Goal: Communication & Community: Answer question/provide support

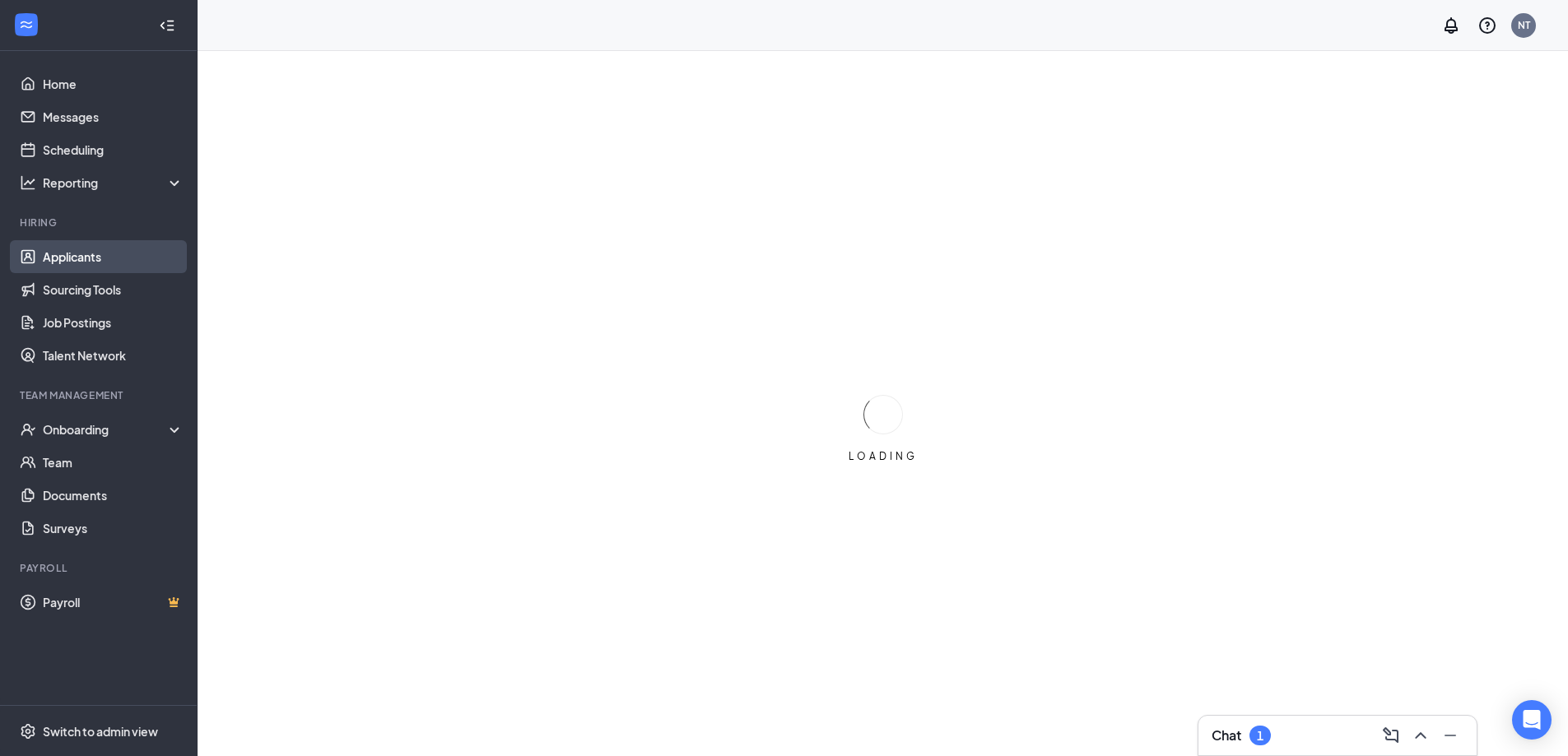
click at [71, 261] on link "Applicants" at bounding box center [113, 256] width 140 height 33
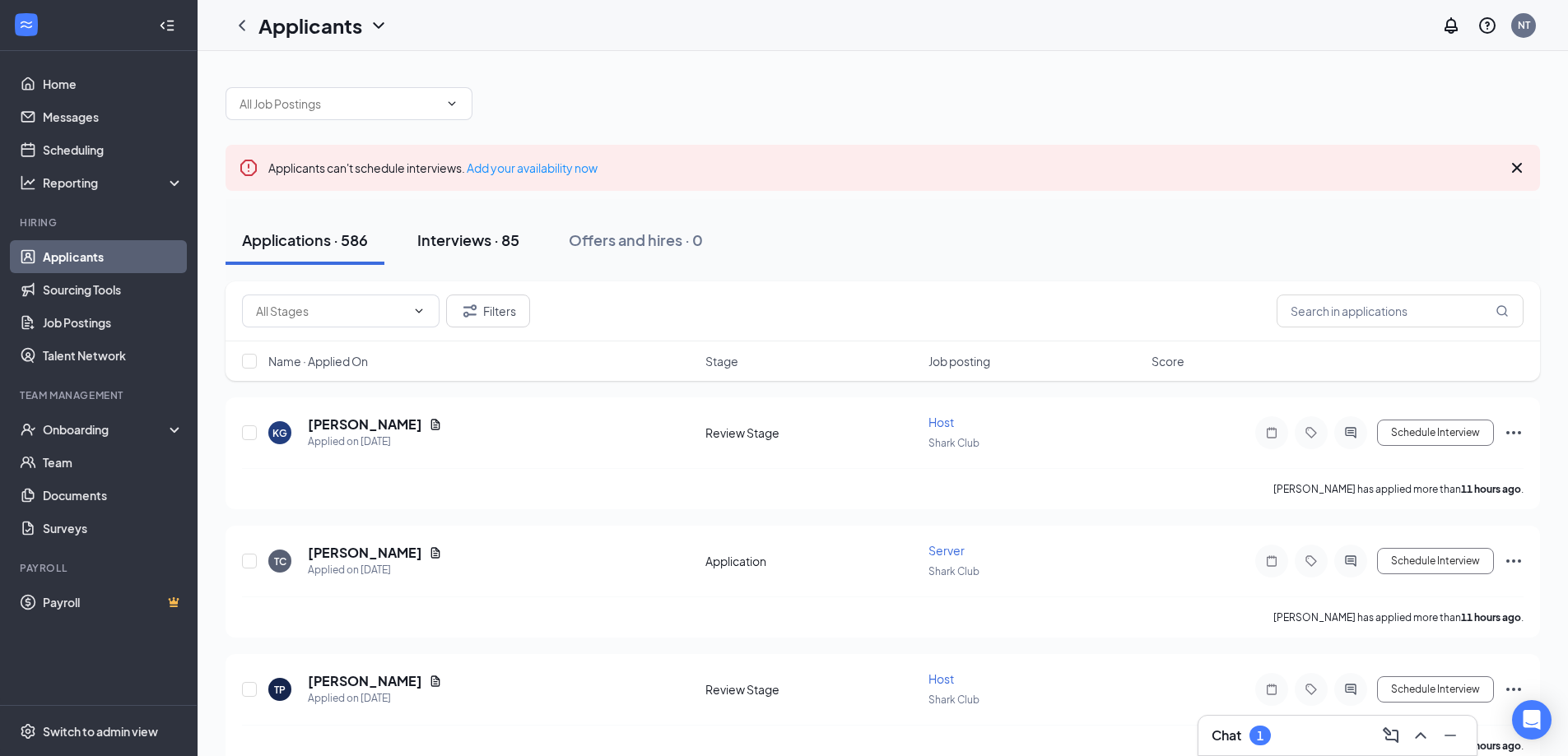
click at [467, 243] on div "Interviews · 85" at bounding box center [469, 240] width 103 height 21
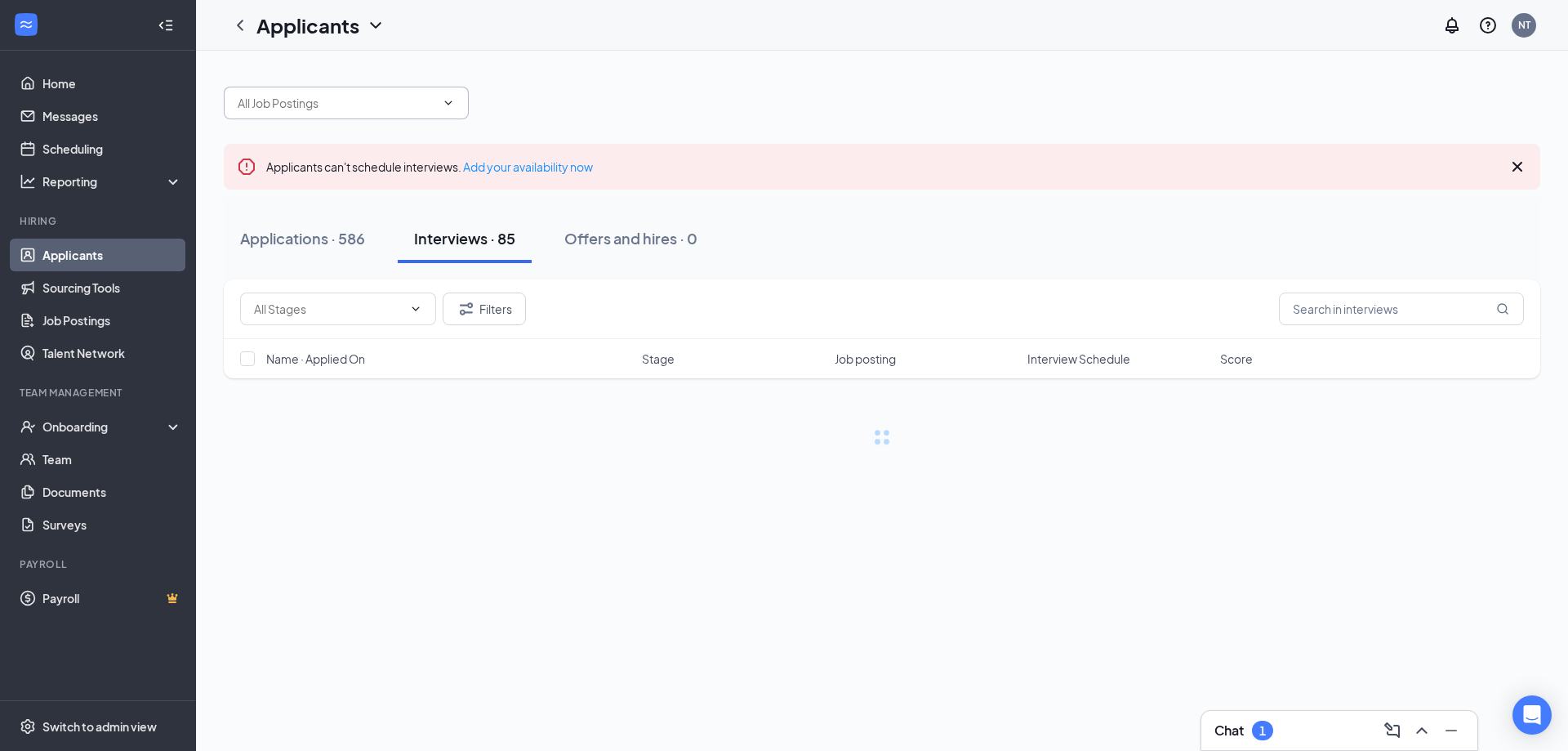
click at [418, 107] on input "text" at bounding box center [336, 103] width 198 height 18
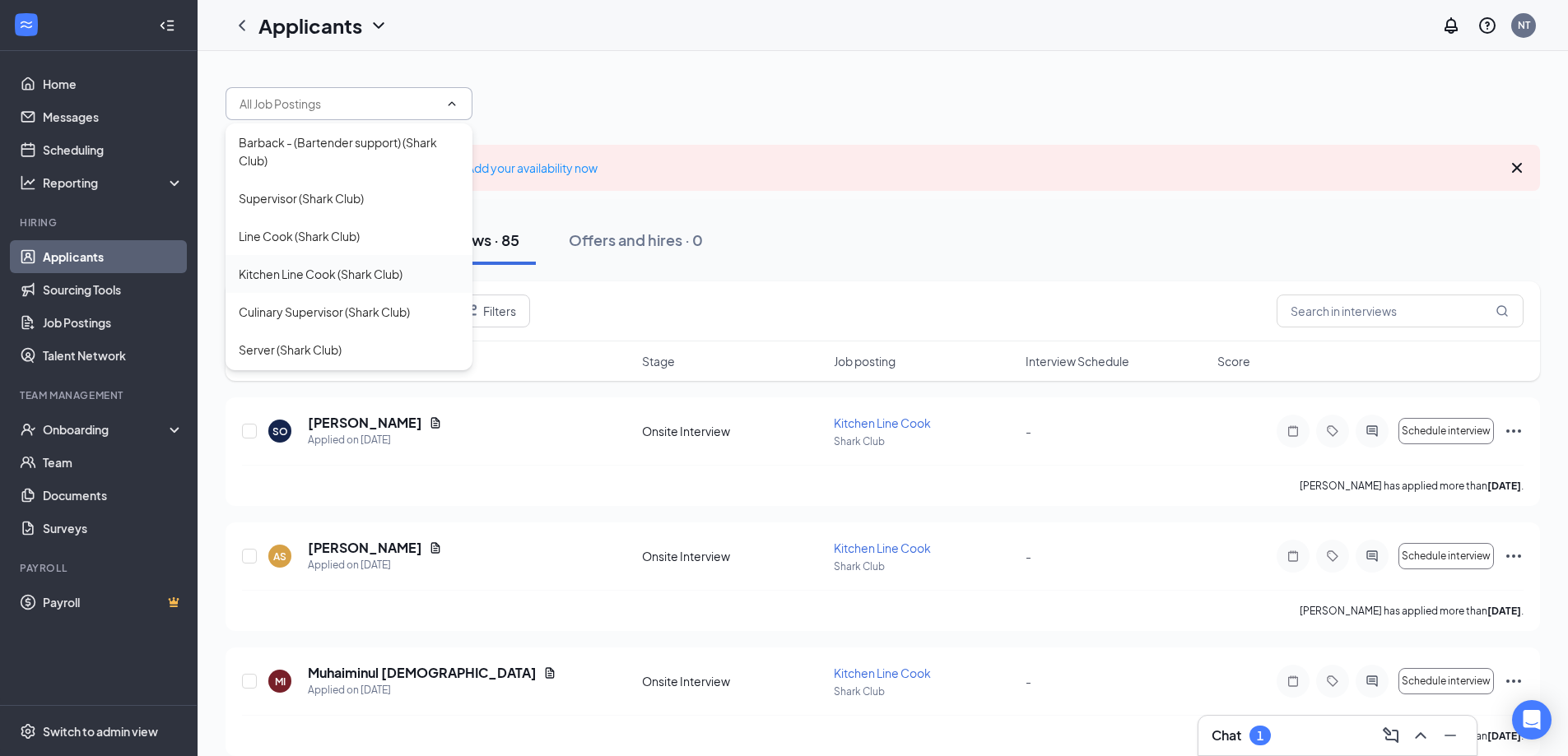
click at [343, 273] on div "Kitchen Line Cook (Shark Club)" at bounding box center [320, 273] width 164 height 18
type input "Kitchen Line Cook (Shark Club)"
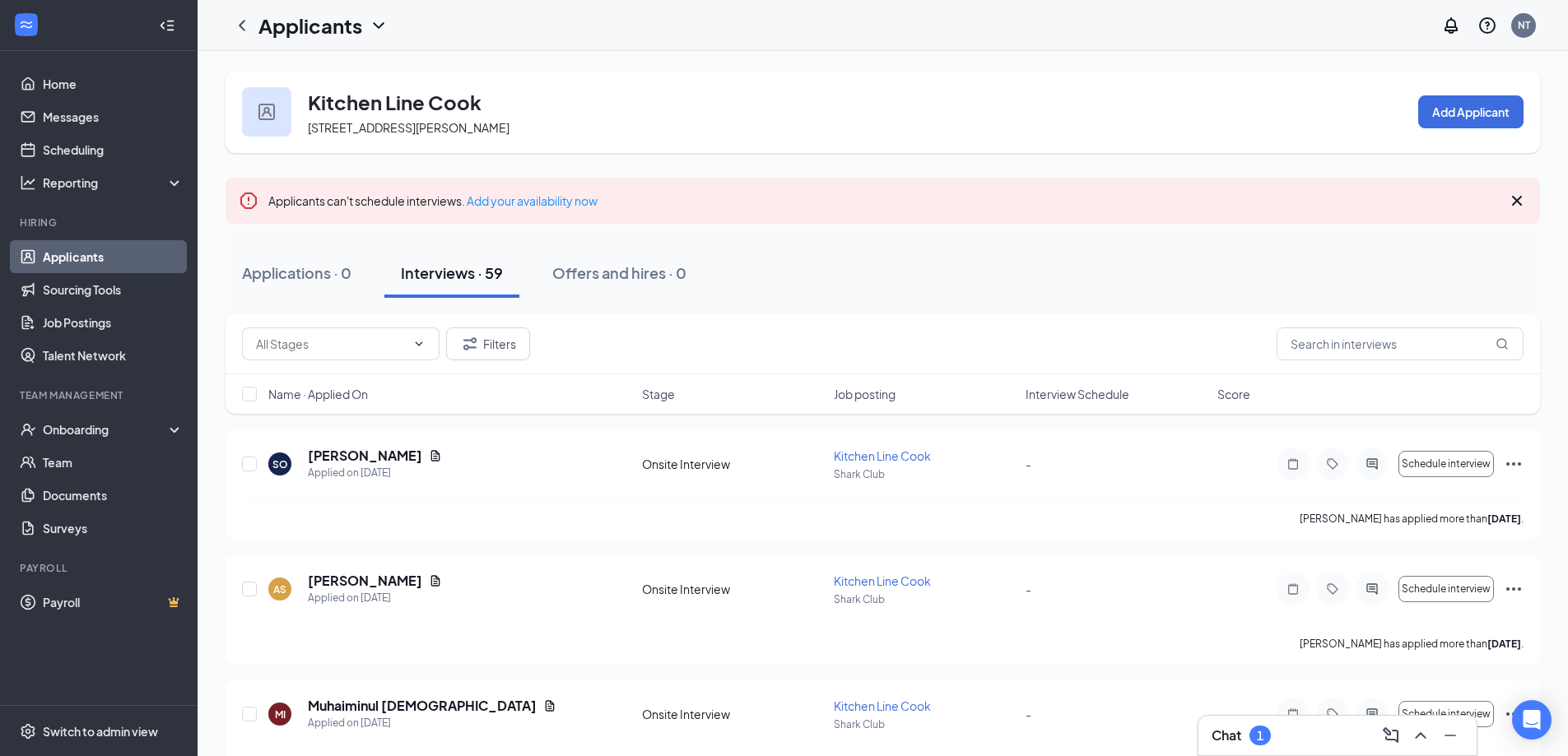
click at [1234, 736] on h3 "Chat" at bounding box center [1225, 735] width 29 height 18
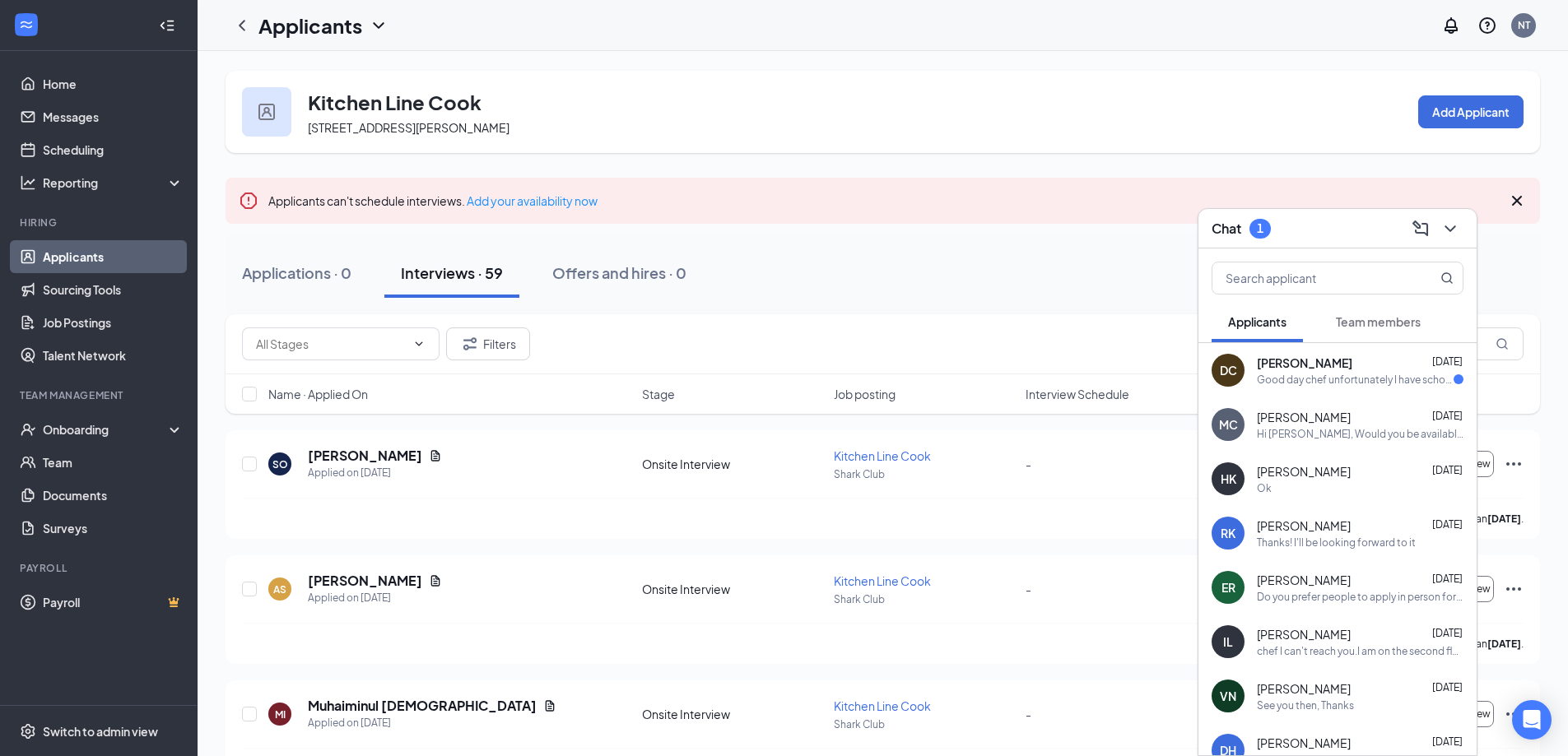
click at [1299, 373] on div "Good day chef unfortunately I have school in that day from 8-4 however I'll be …" at bounding box center [1354, 379] width 196 height 14
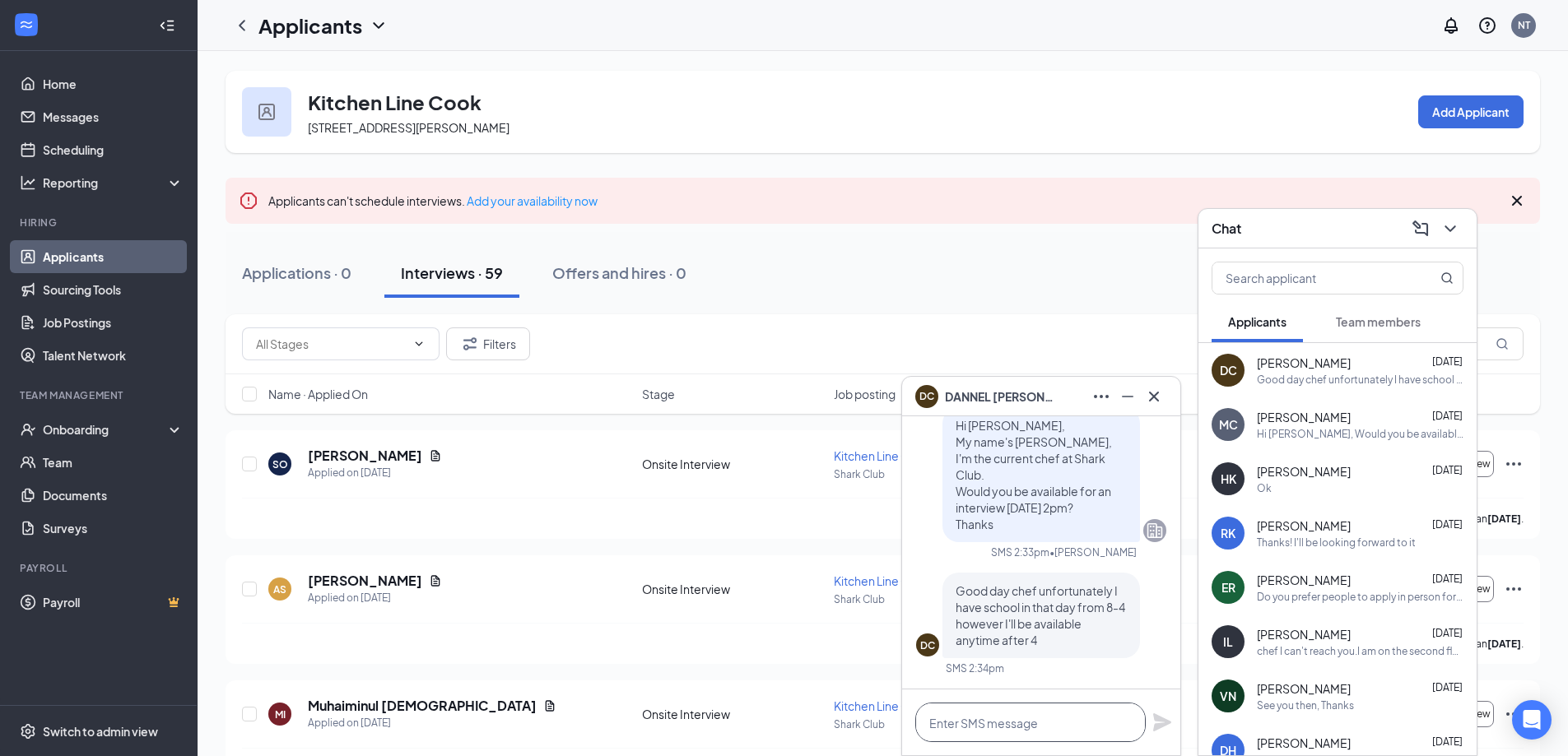
click at [1048, 724] on textarea at bounding box center [1030, 723] width 231 height 40
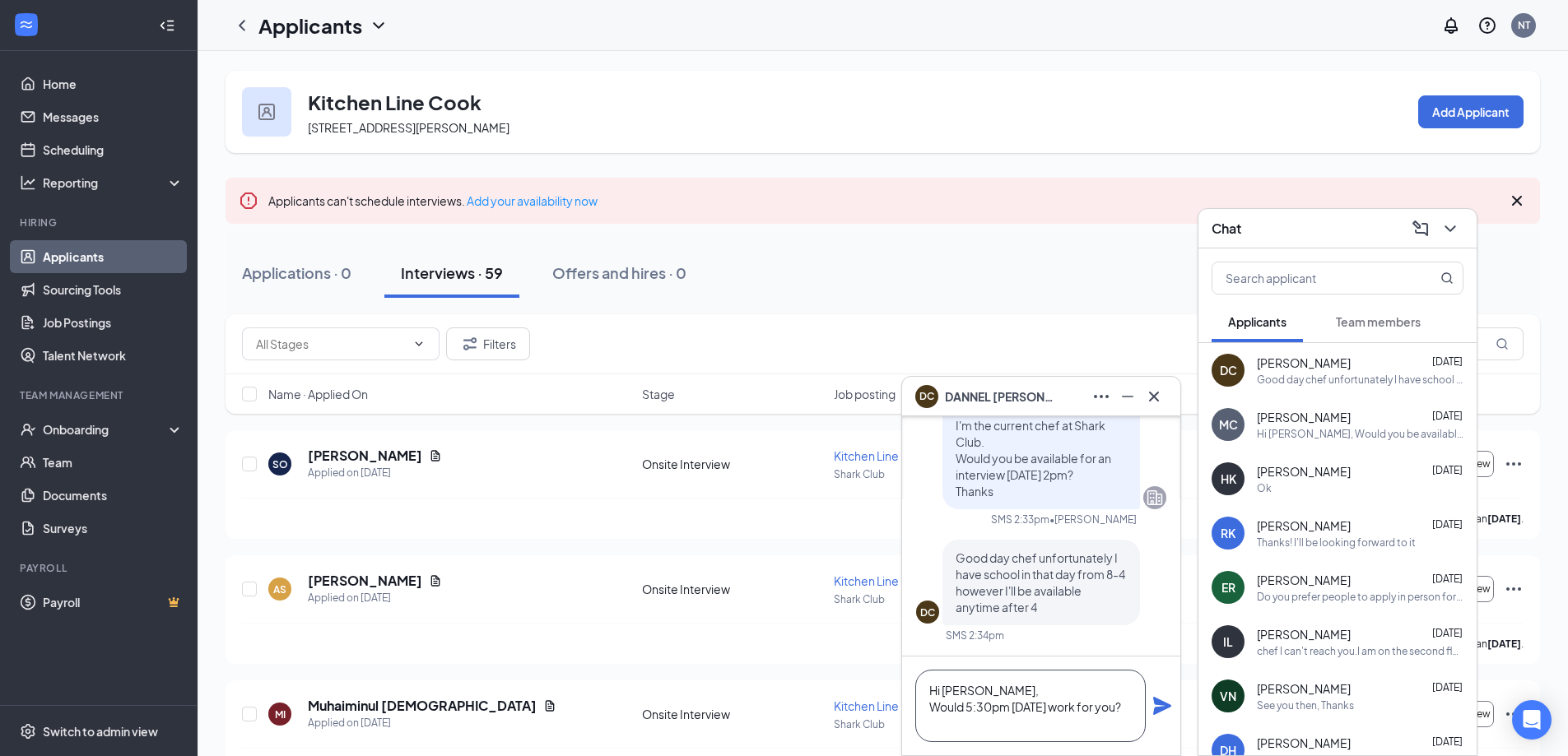
type textarea "Hi [PERSON_NAME], Would 5:30pm [DATE] work for you?"
click at [1162, 703] on icon "Plane" at bounding box center [1162, 706] width 18 height 18
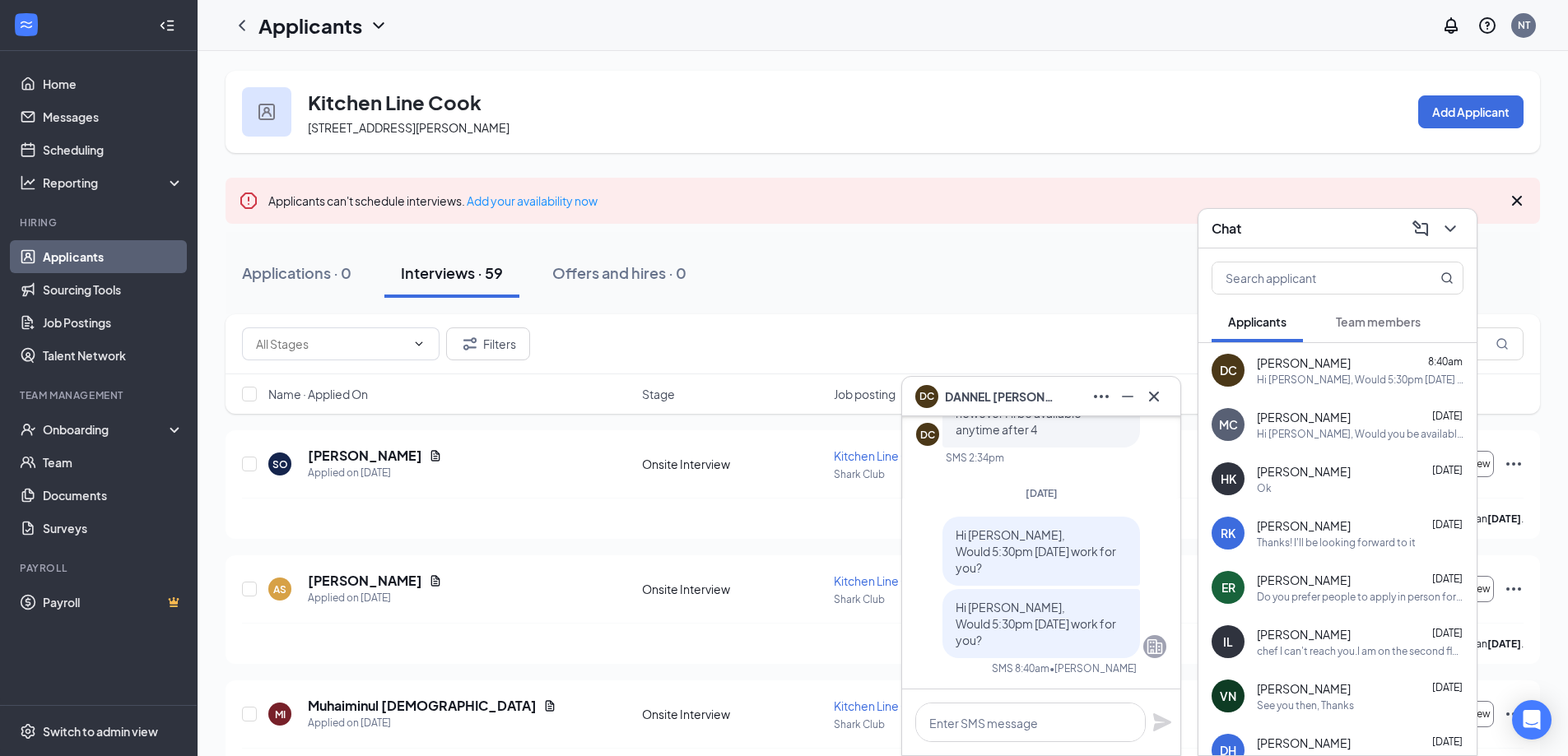
click at [1349, 648] on div "chef I can't reach you.I am on the second floor" at bounding box center [1360, 651] width 207 height 14
